Goal: Task Accomplishment & Management: Complete application form

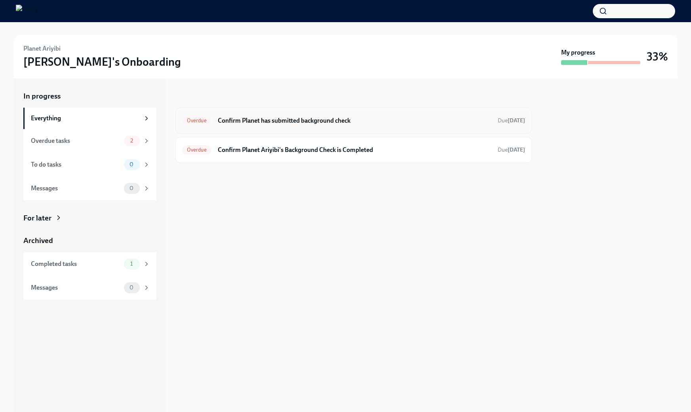
click at [310, 120] on h6 "Confirm Planet has submitted background check" at bounding box center [355, 120] width 274 height 9
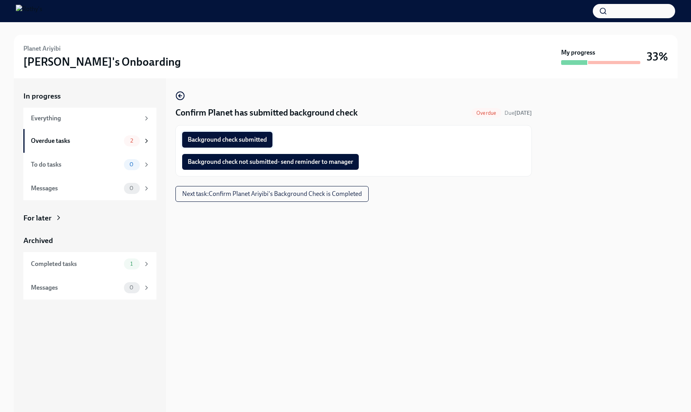
click at [249, 135] on button "Background check submitted" at bounding box center [227, 140] width 90 height 16
click at [349, 194] on span "Next task : Confirm Planet Ariyibi's Background Check is Completed" at bounding box center [272, 194] width 180 height 8
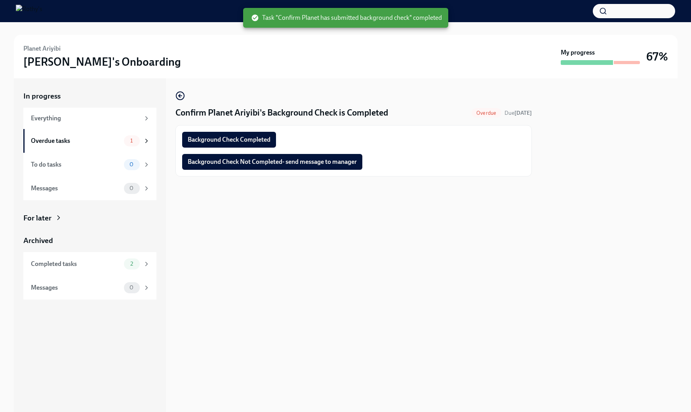
click at [277, 140] on div "Background Check Completed" at bounding box center [353, 140] width 343 height 16
click at [252, 138] on span "Background Check Completed" at bounding box center [229, 140] width 83 height 8
